Goal: Obtain resource: Download file/media

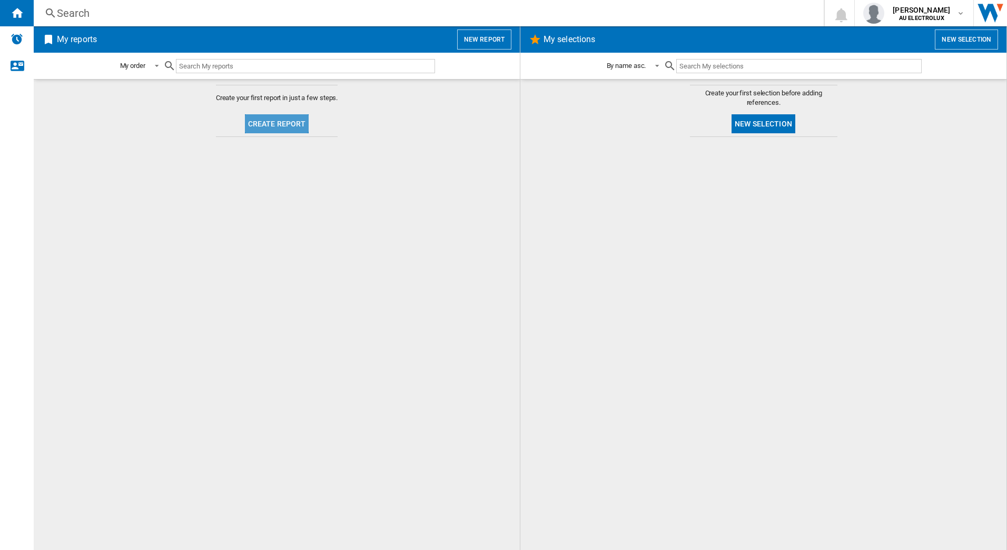
click at [276, 120] on button "Create report" at bounding box center [277, 123] width 64 height 19
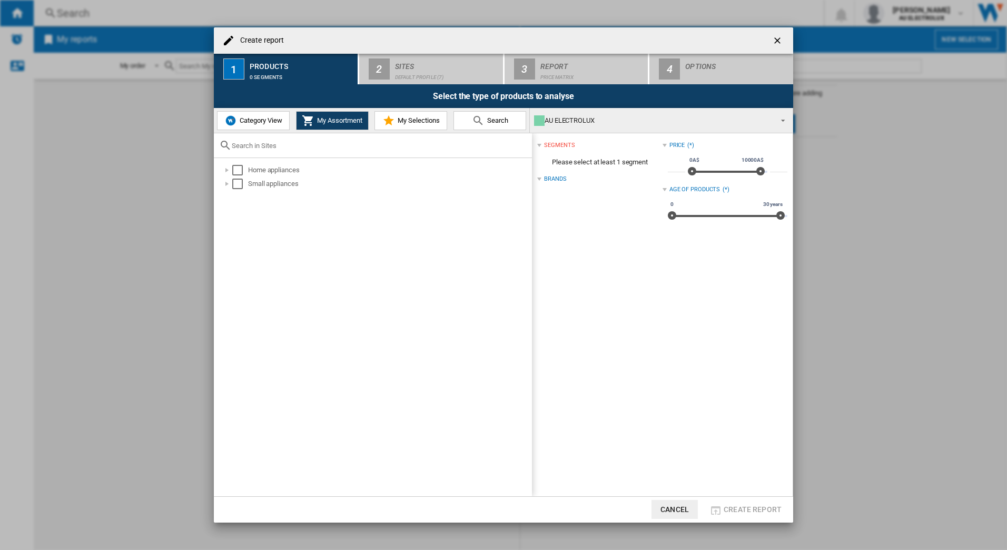
click at [249, 122] on span "Category View" at bounding box center [259, 120] width 45 height 8
click at [230, 168] on div "Select" at bounding box center [232, 170] width 11 height 11
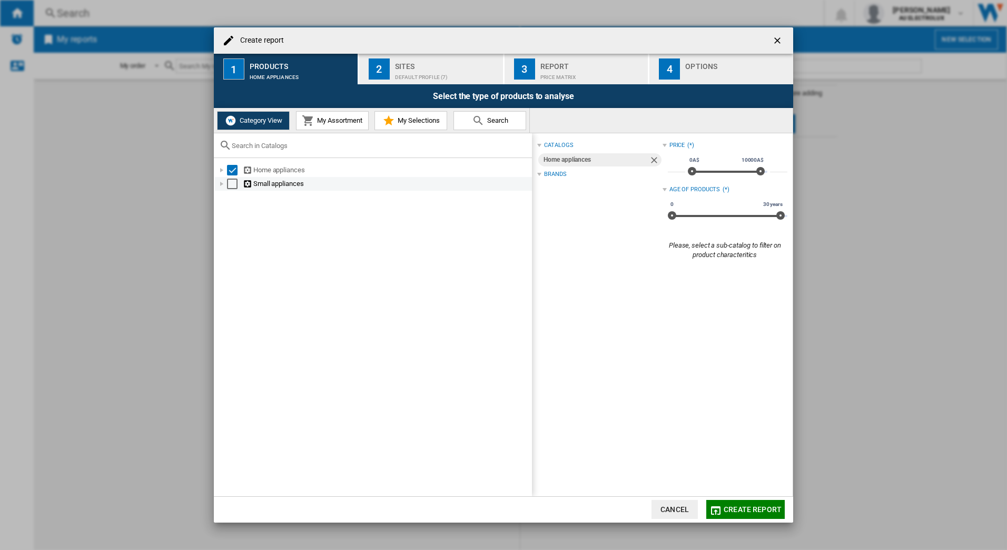
click at [230, 185] on div "Select" at bounding box center [232, 184] width 11 height 11
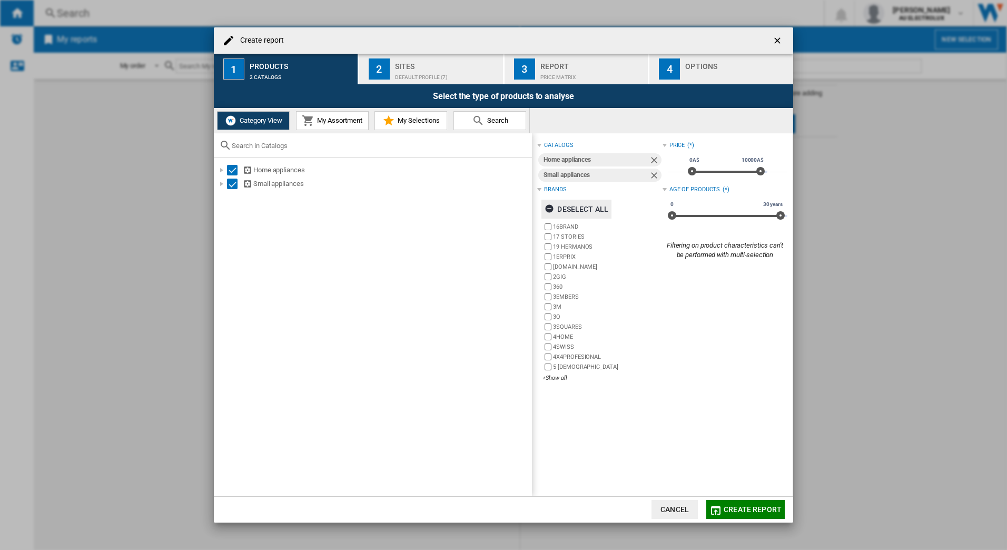
click at [551, 207] on ng-md-icon "button" at bounding box center [551, 210] width 13 height 13
click at [553, 379] on div "+Show all" at bounding box center [603, 378] width 120 height 8
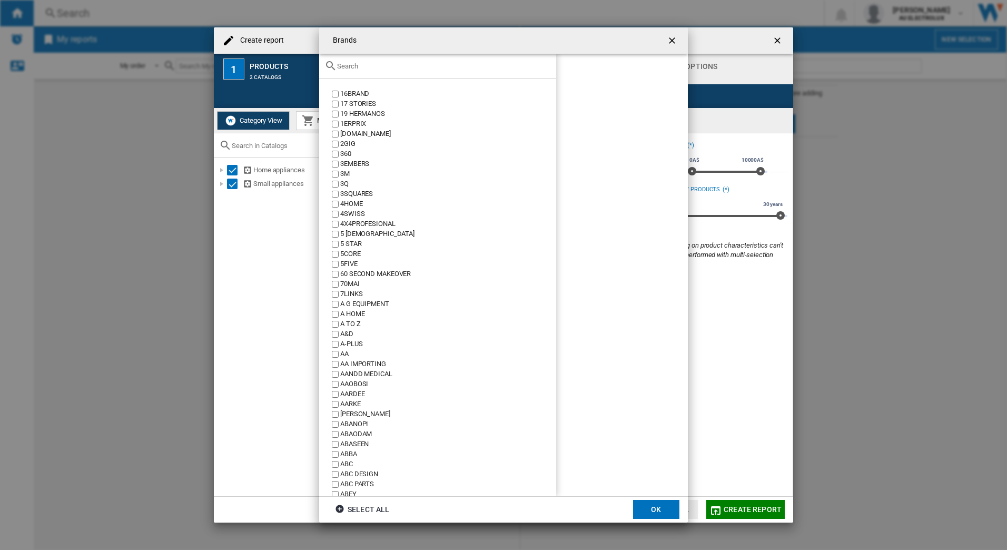
click at [343, 66] on input "text" at bounding box center [444, 66] width 214 height 8
click at [357, 64] on input "text" at bounding box center [444, 66] width 214 height 8
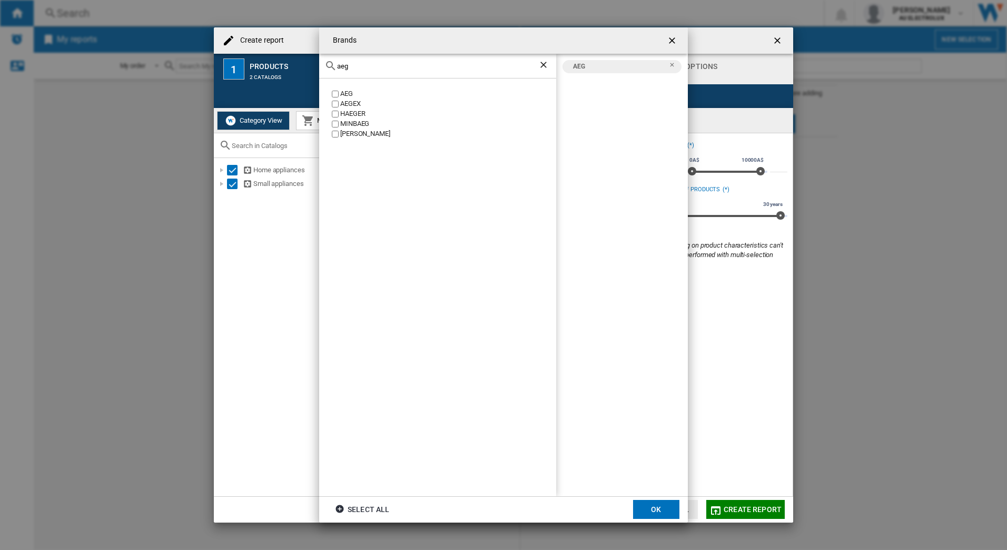
drag, startPoint x: 357, startPoint y: 68, endPoint x: 251, endPoint y: 63, distance: 106.0
click at [251, 63] on div "Brands aeg AEG AEGEX [PERSON_NAME] [GEOGRAPHIC_DATA] [PERSON_NAME] AEG Select a…" at bounding box center [503, 275] width 1007 height 550
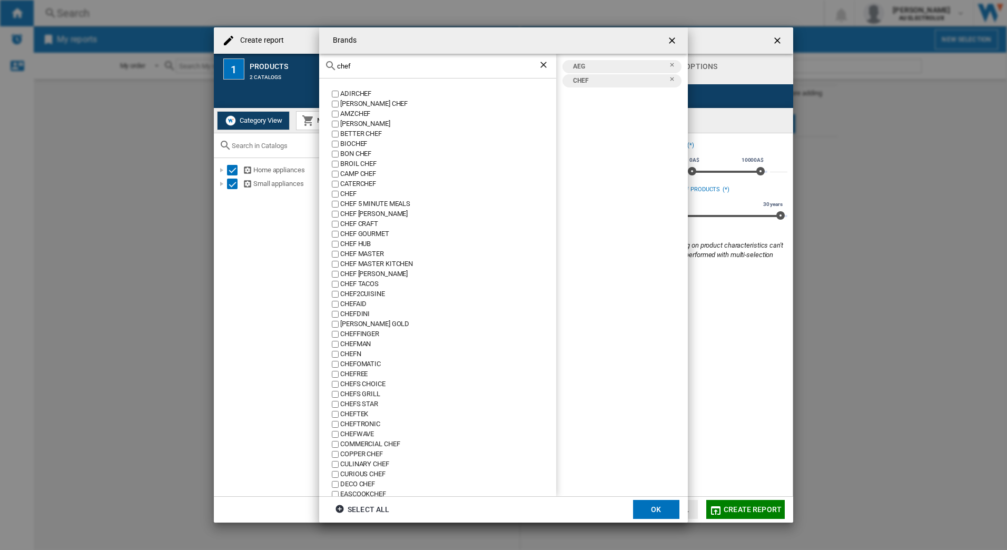
drag, startPoint x: 302, startPoint y: 63, endPoint x: 255, endPoint y: 56, distance: 47.8
click at [255, 56] on div "Brands chef ADIRCHEF [PERSON_NAME] CHEF AMZCHEF [PERSON_NAME] BETTER CHEF BIOCH…" at bounding box center [503, 275] width 1007 height 550
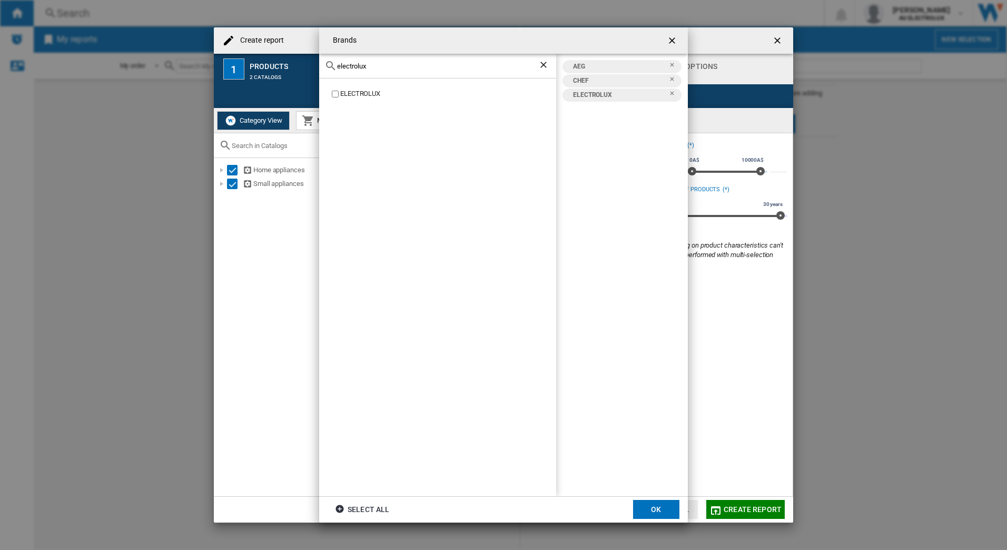
drag, startPoint x: 376, startPoint y: 66, endPoint x: 191, endPoint y: 54, distance: 184.8
click at [191, 54] on div "Brands electrolux ELECTROLUX AEG CHEF ELECTROLUX Select all OK" at bounding box center [503, 275] width 1007 height 550
drag, startPoint x: 367, startPoint y: 64, endPoint x: 256, endPoint y: 58, distance: 110.8
click at [256, 58] on div "Brands kelvina KELVINATOR AEG CHEF ELECTROLUX KELVINATOR Select all OK" at bounding box center [503, 275] width 1007 height 550
type input "westinghouse"
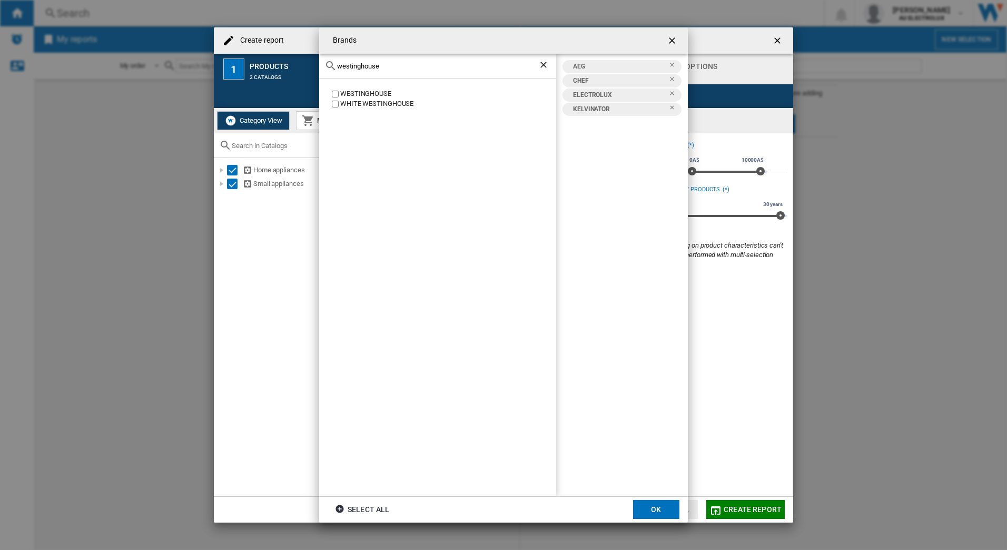
click at [339, 94] on label "WESTINGHOUSE" at bounding box center [443, 94] width 227 height 10
drag, startPoint x: 398, startPoint y: 65, endPoint x: 200, endPoint y: 56, distance: 197.8
click at [200, 56] on div "Brands westinghouse [GEOGRAPHIC_DATA] [GEOGRAPHIC_DATA] AEG CHEF ELECTROLUX KEL…" at bounding box center [503, 275] width 1007 height 550
drag, startPoint x: 366, startPoint y: 68, endPoint x: 291, endPoint y: 67, distance: 74.3
click at [292, 67] on div "Brands vintec VINTEC AEG CHEF ELECTROLUX KELVINATOR VINTEC [GEOGRAPHIC_DATA] Se…" at bounding box center [503, 275] width 1007 height 550
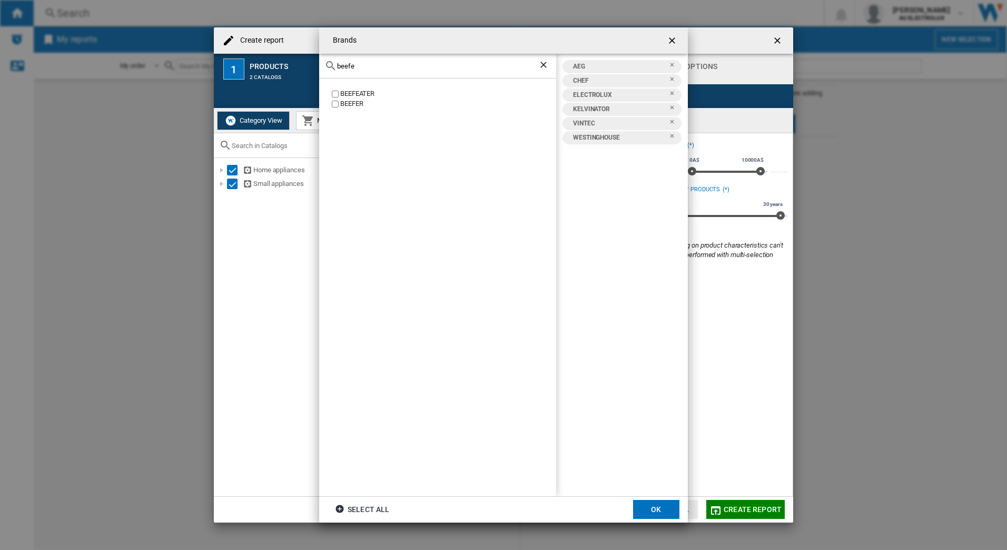
type input "beefe"
click at [655, 510] on button "OK" at bounding box center [656, 509] width 46 height 19
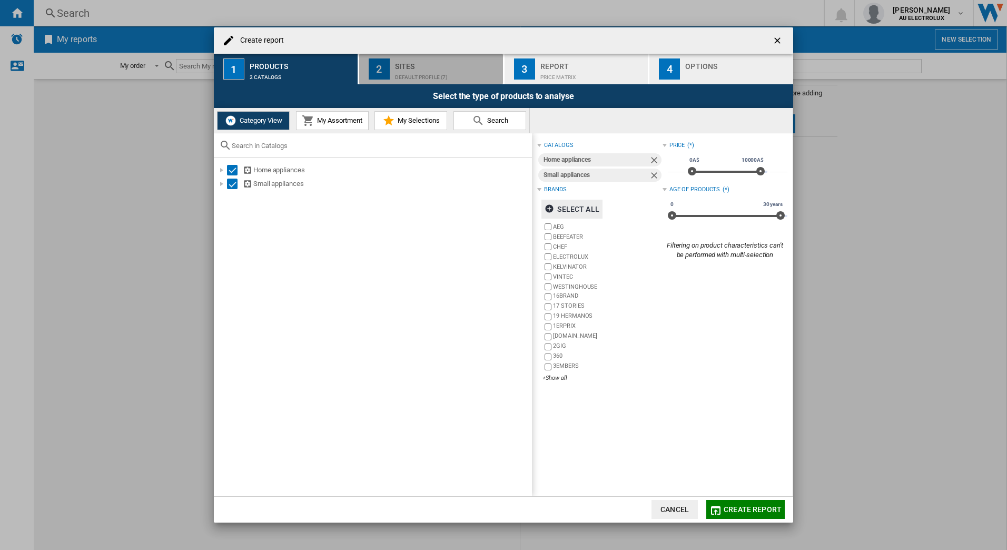
click at [418, 75] on div "Default profile (7)" at bounding box center [447, 74] width 104 height 11
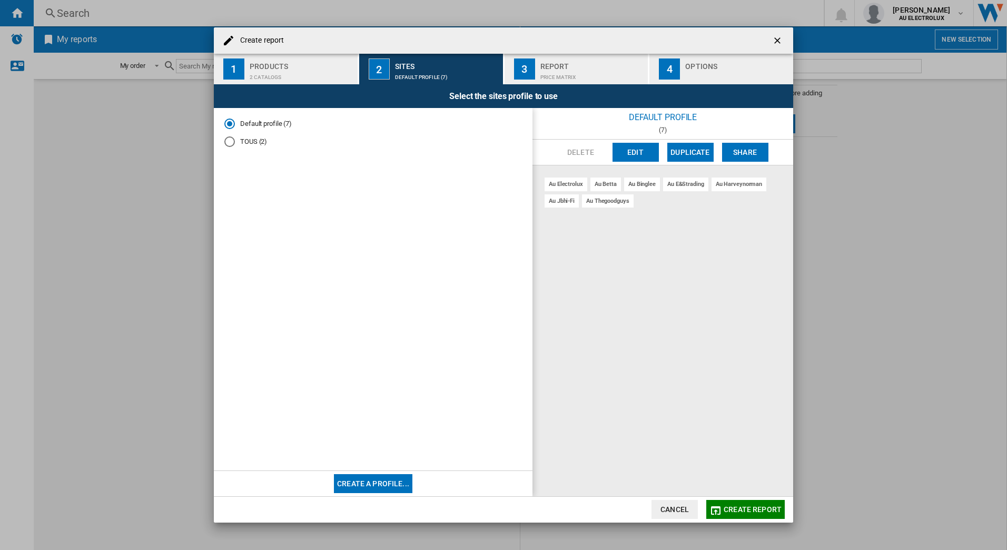
click at [573, 73] on div "Price Matrix" at bounding box center [592, 74] width 104 height 11
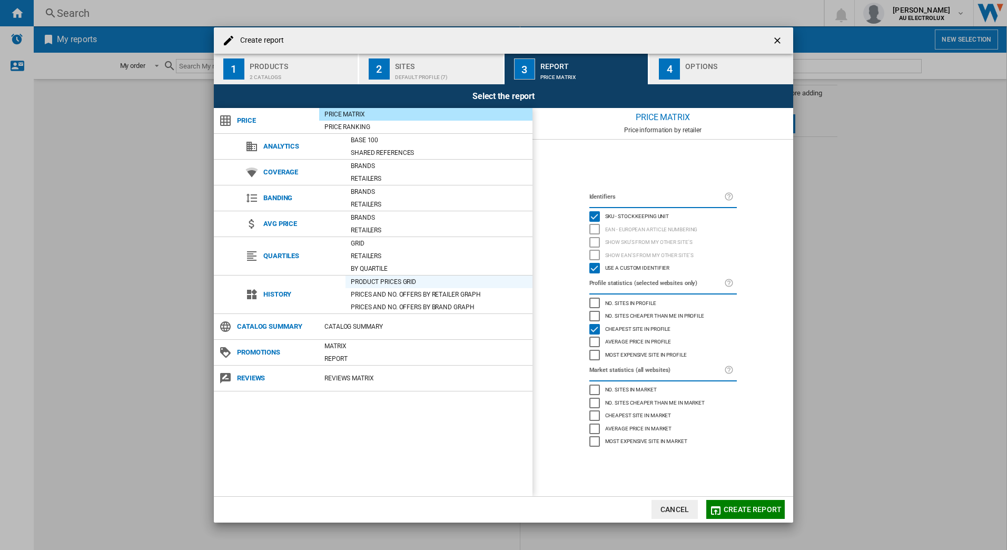
click at [376, 278] on div "Product prices grid" at bounding box center [439, 282] width 187 height 11
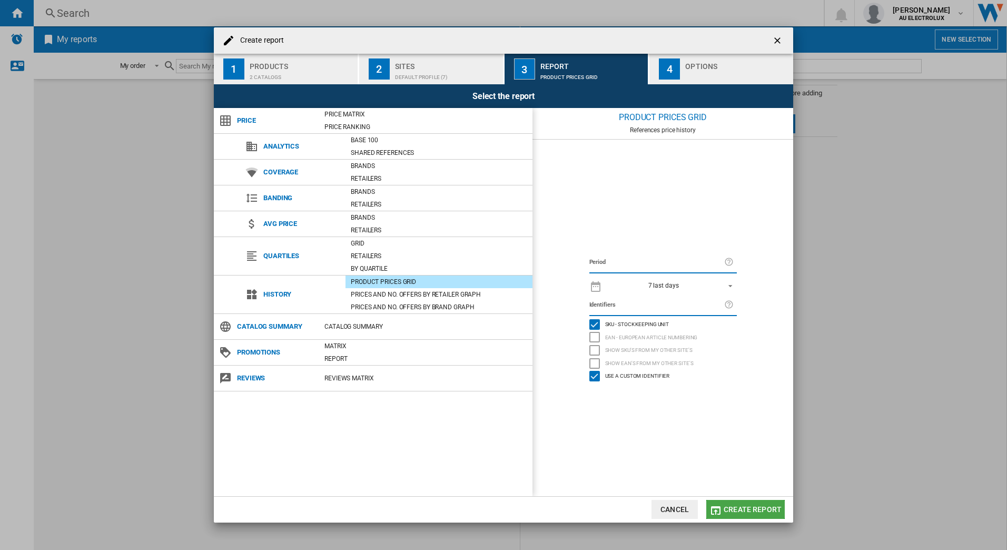
click at [740, 505] on span "Create report" at bounding box center [753, 509] width 58 height 8
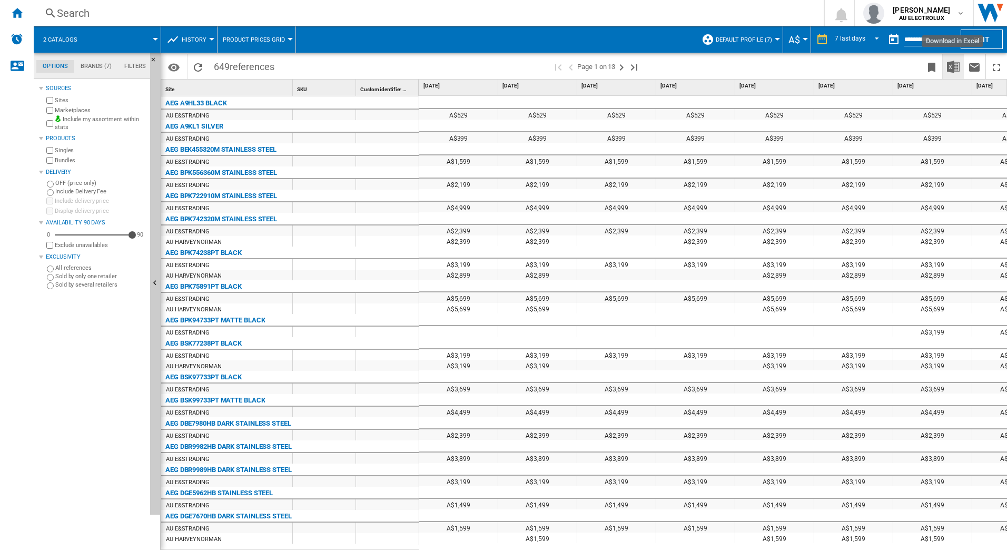
click at [957, 71] on img "Download in Excel" at bounding box center [953, 67] width 13 height 13
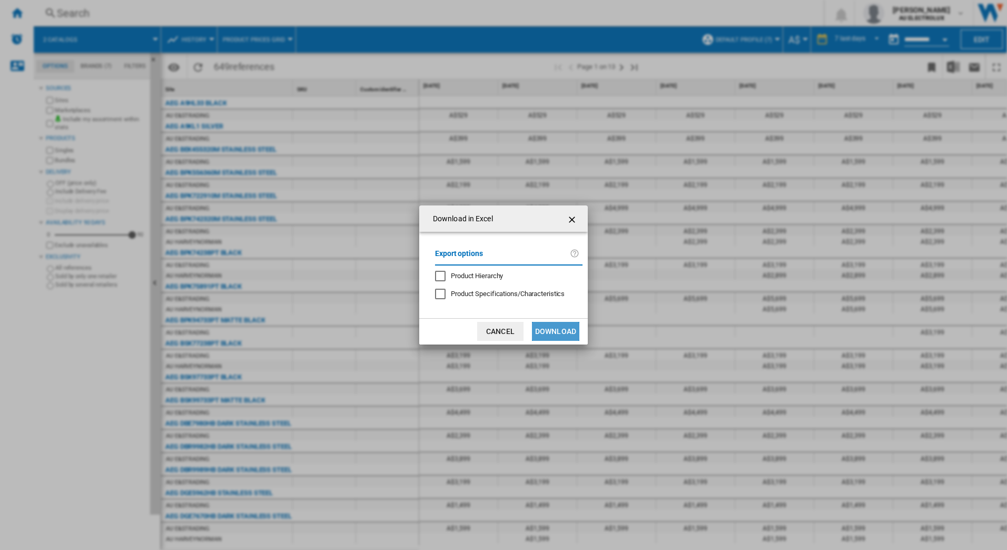
click at [555, 333] on button "Download" at bounding box center [555, 331] width 47 height 19
